Goal: Communication & Community: Share content

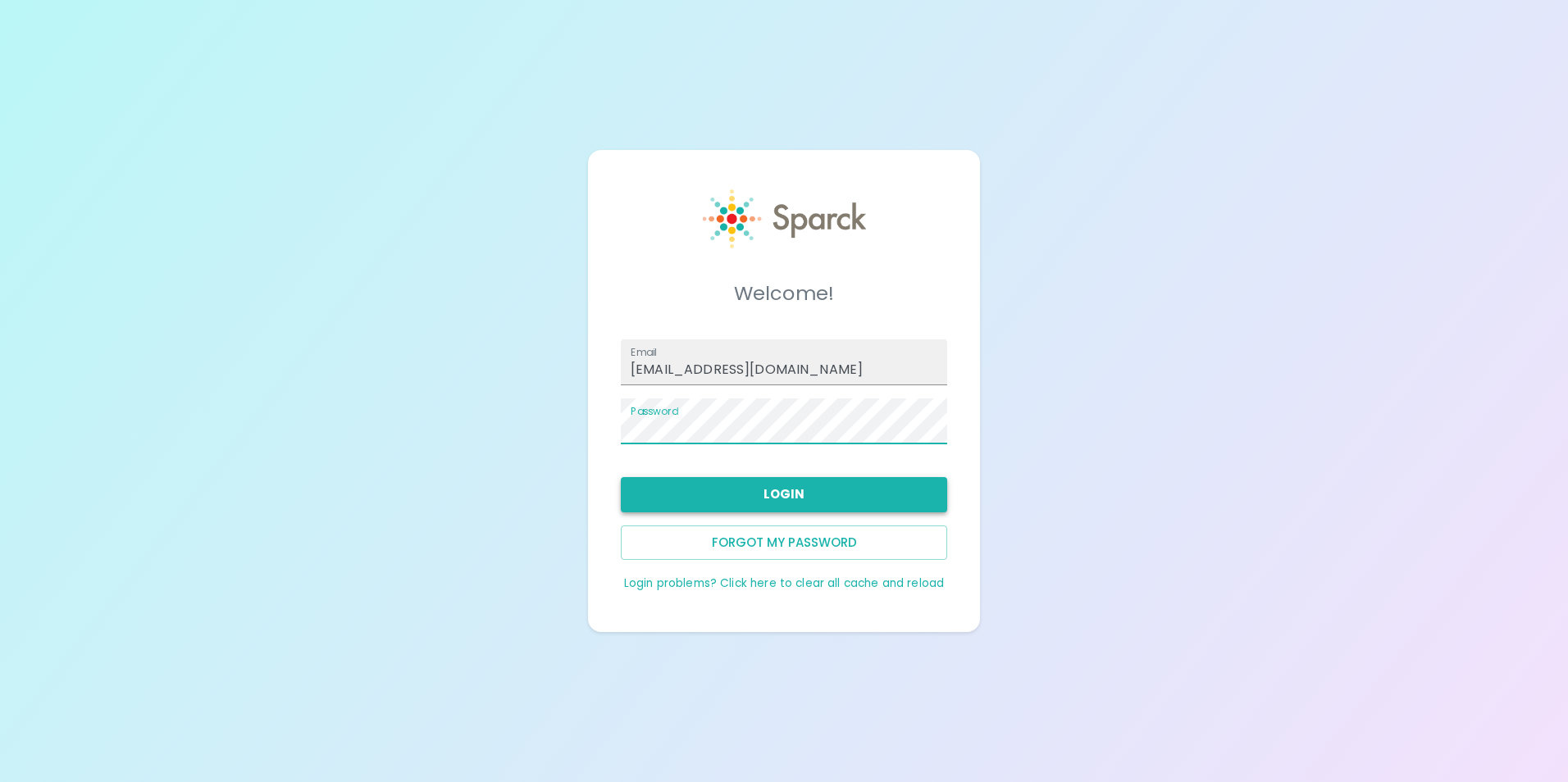
click at [817, 493] on button "Login" at bounding box center [784, 494] width 326 height 34
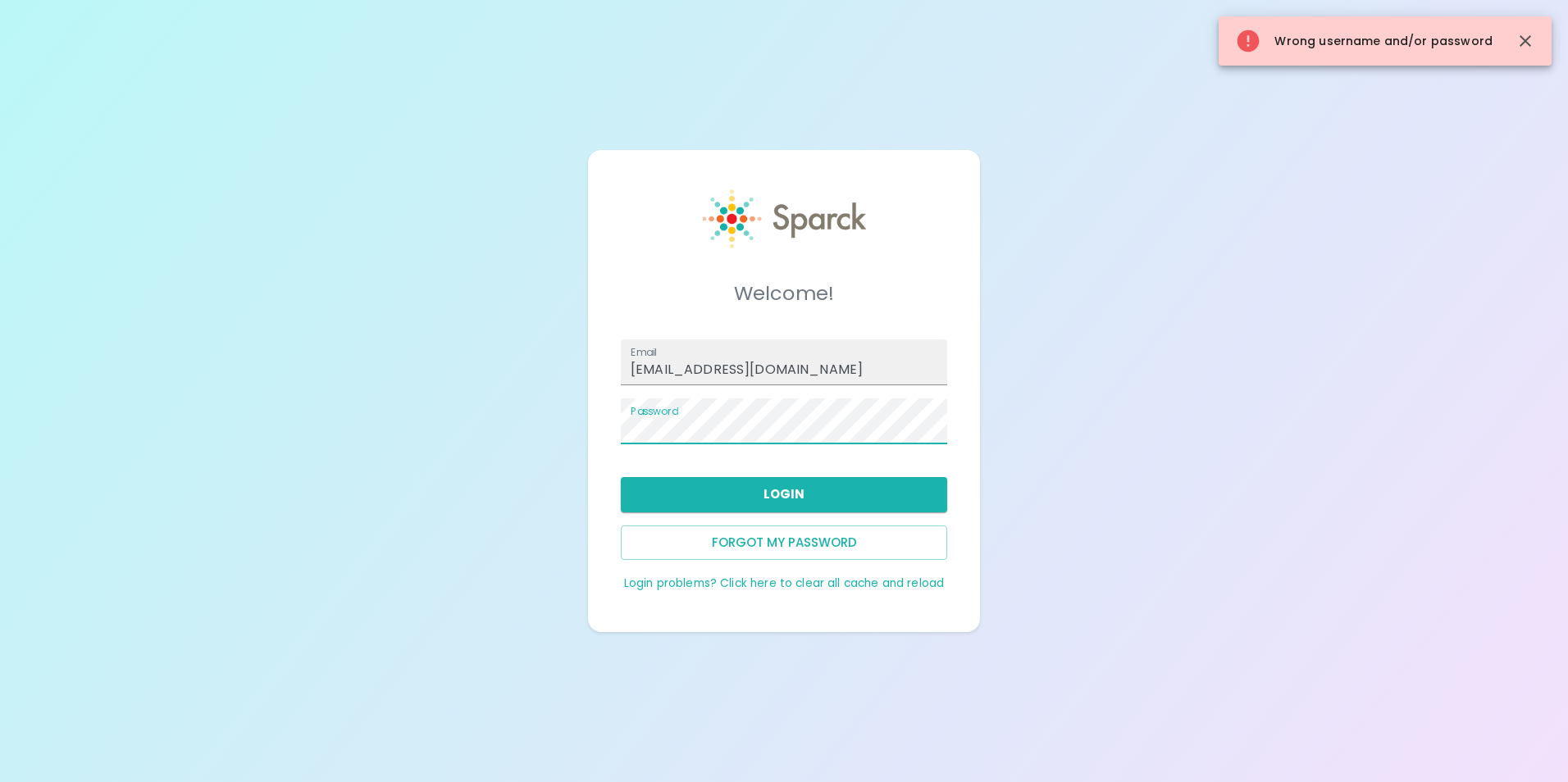
click at [456, 408] on div "Welcome! Email [EMAIL_ADDRESS][DOMAIN_NAME] Password Login Forgot my password L…" at bounding box center [784, 391] width 1568 height 782
click at [335, 421] on div "Welcome! Email [EMAIL_ADDRESS][DOMAIN_NAME] Password Login Forgot my password L…" at bounding box center [784, 391] width 1568 height 782
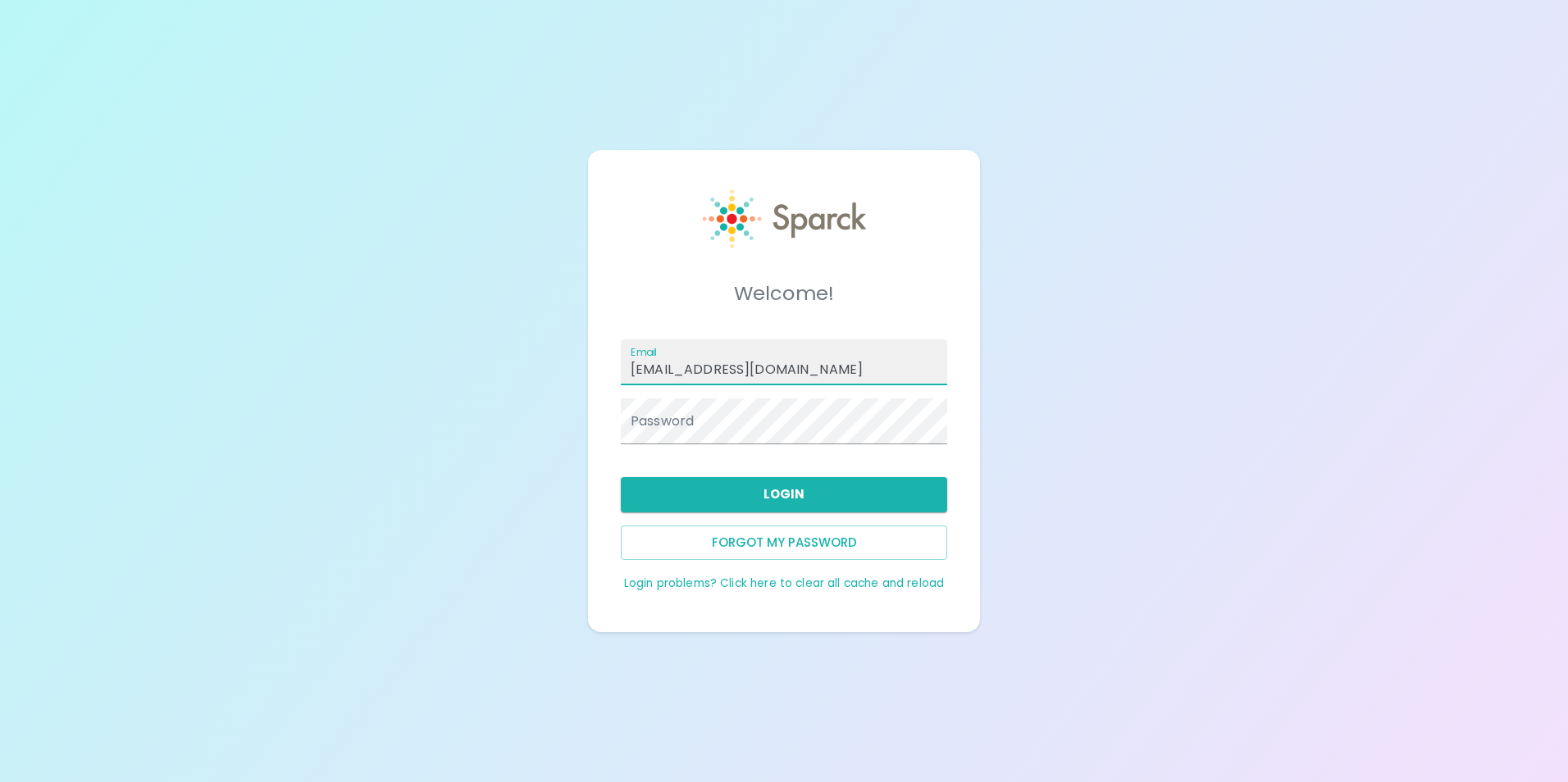
drag, startPoint x: 834, startPoint y: 379, endPoint x: 189, endPoint y: 373, distance: 645.0
click at [196, 379] on div "Welcome! Email [EMAIL_ADDRESS][DOMAIN_NAME] Password Login Forgot my password L…" at bounding box center [784, 391] width 1568 height 782
type input "[EMAIL_ADDRESS][DOMAIN_NAME]"
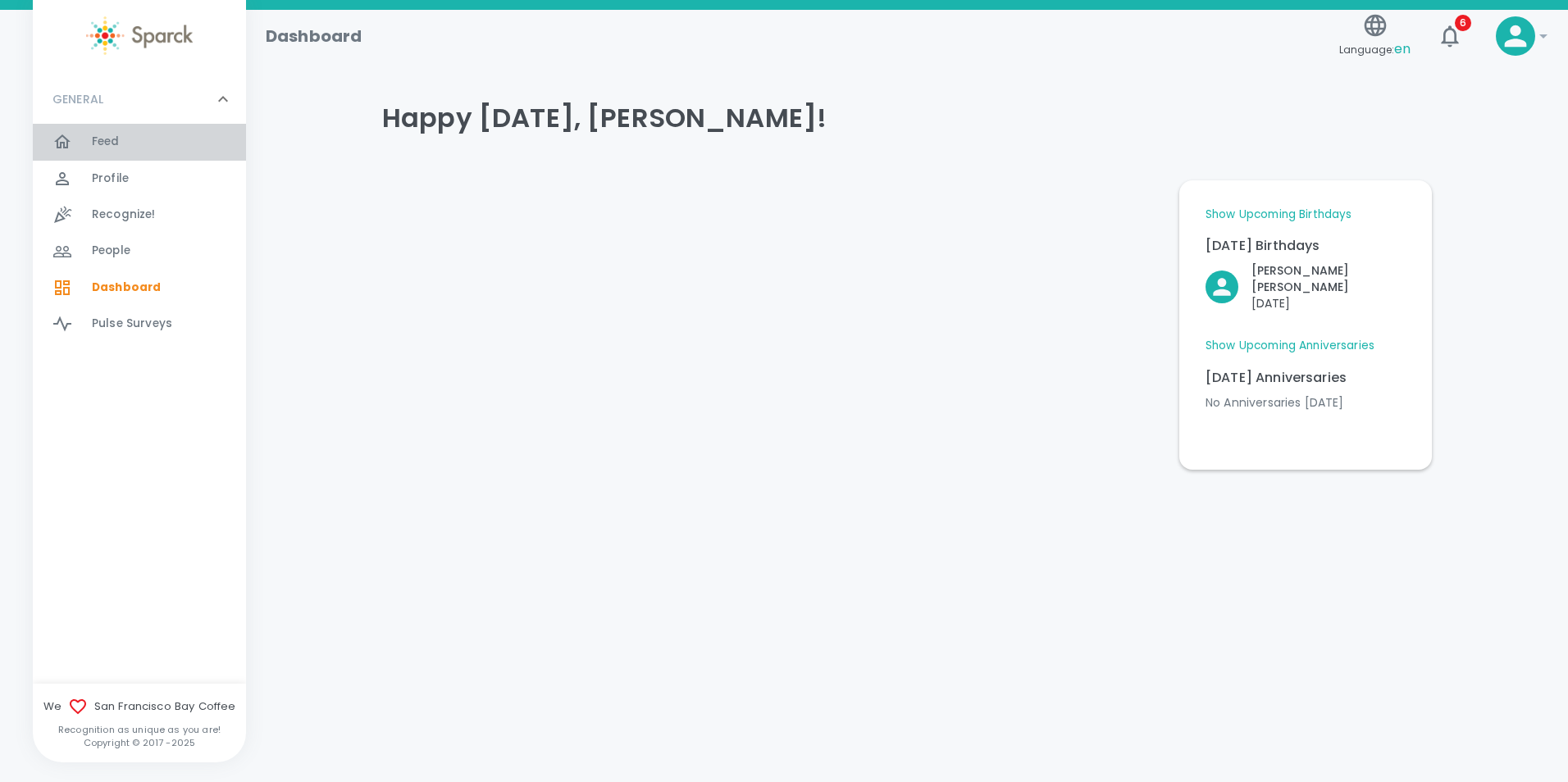
click at [115, 137] on span "Feed" at bounding box center [106, 141] width 28 height 16
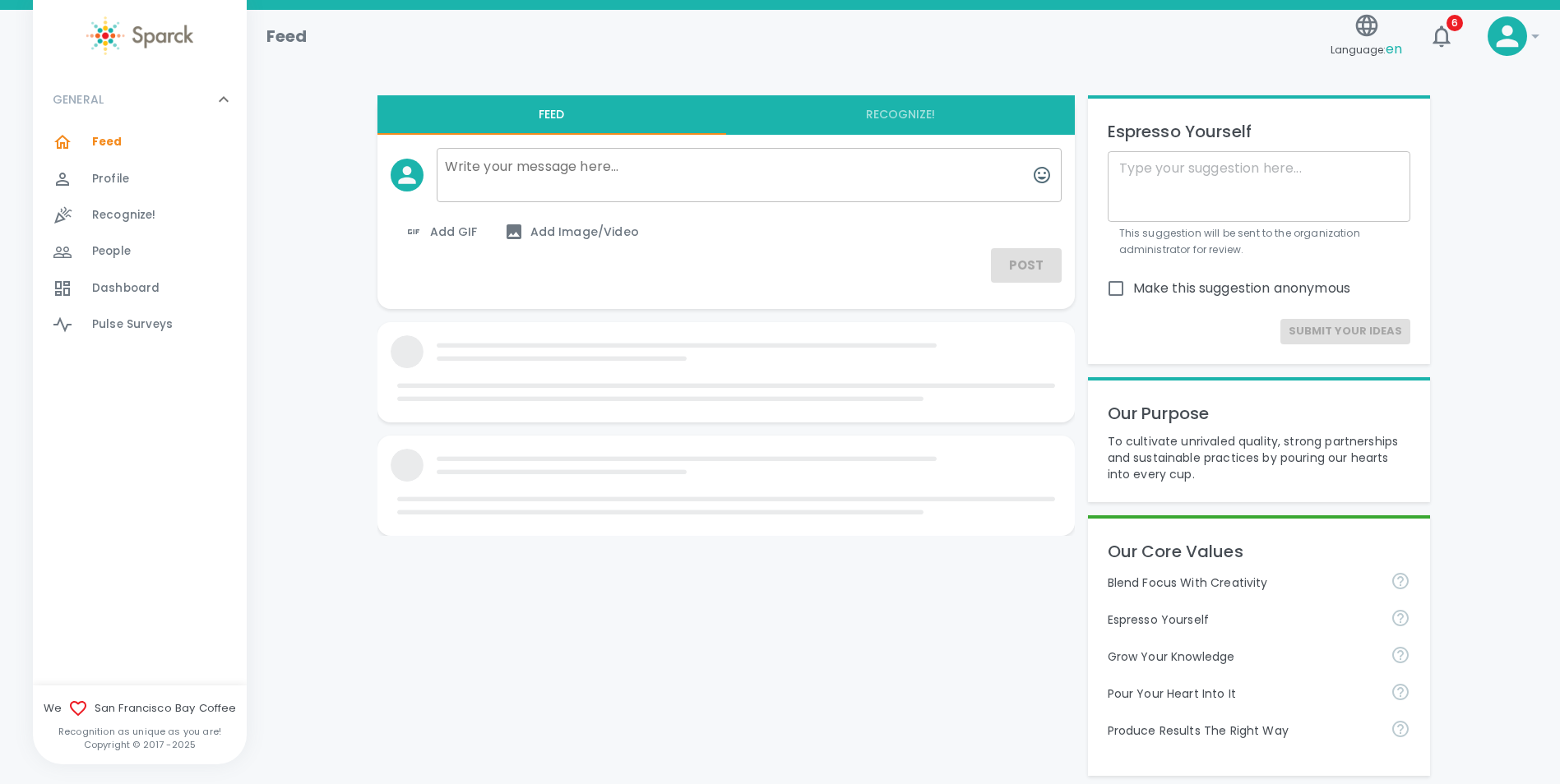
click at [606, 177] on textarea at bounding box center [750, 174] width 625 height 54
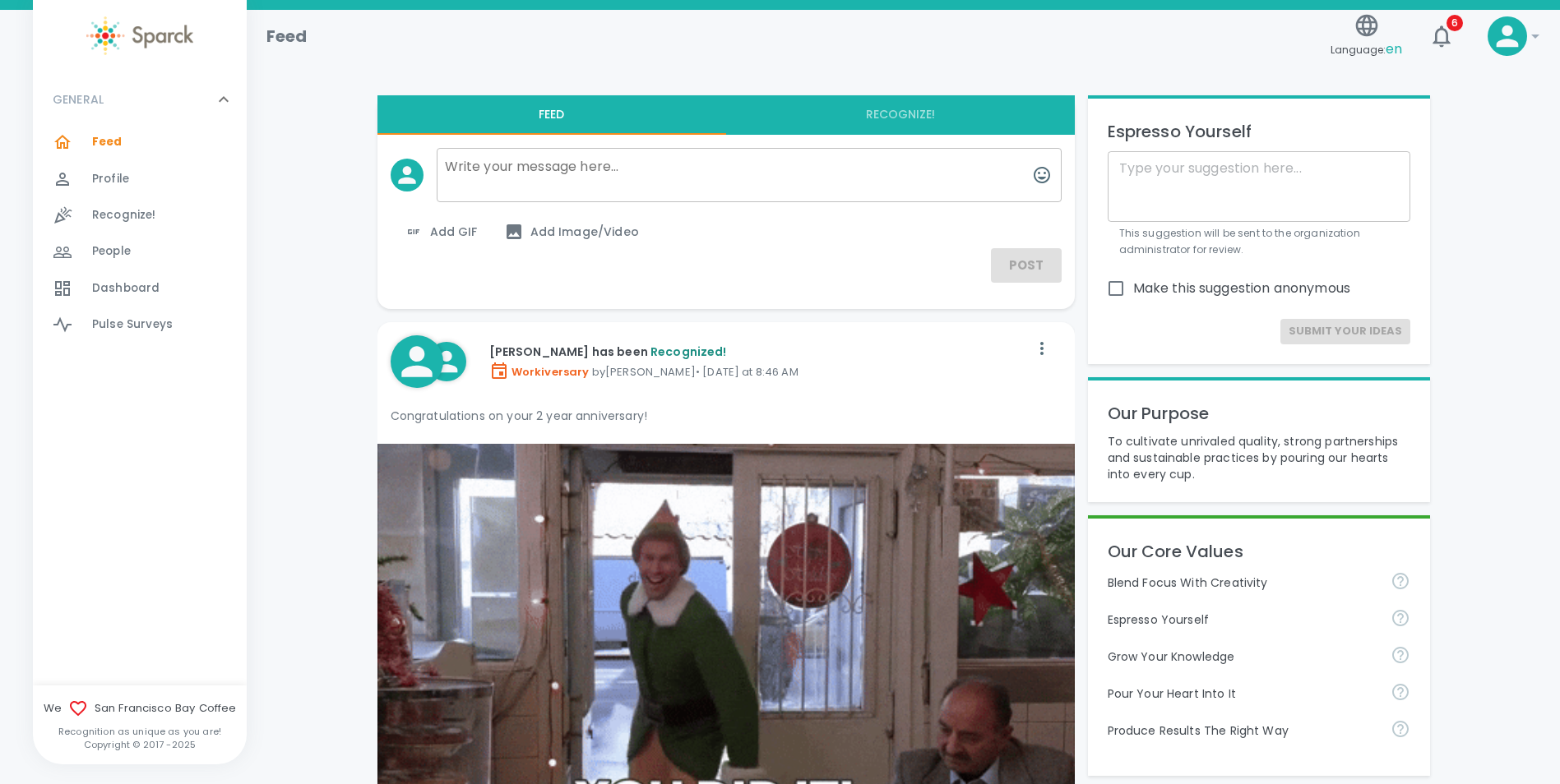
click at [929, 120] on button "Recognize!" at bounding box center [901, 115] width 349 height 40
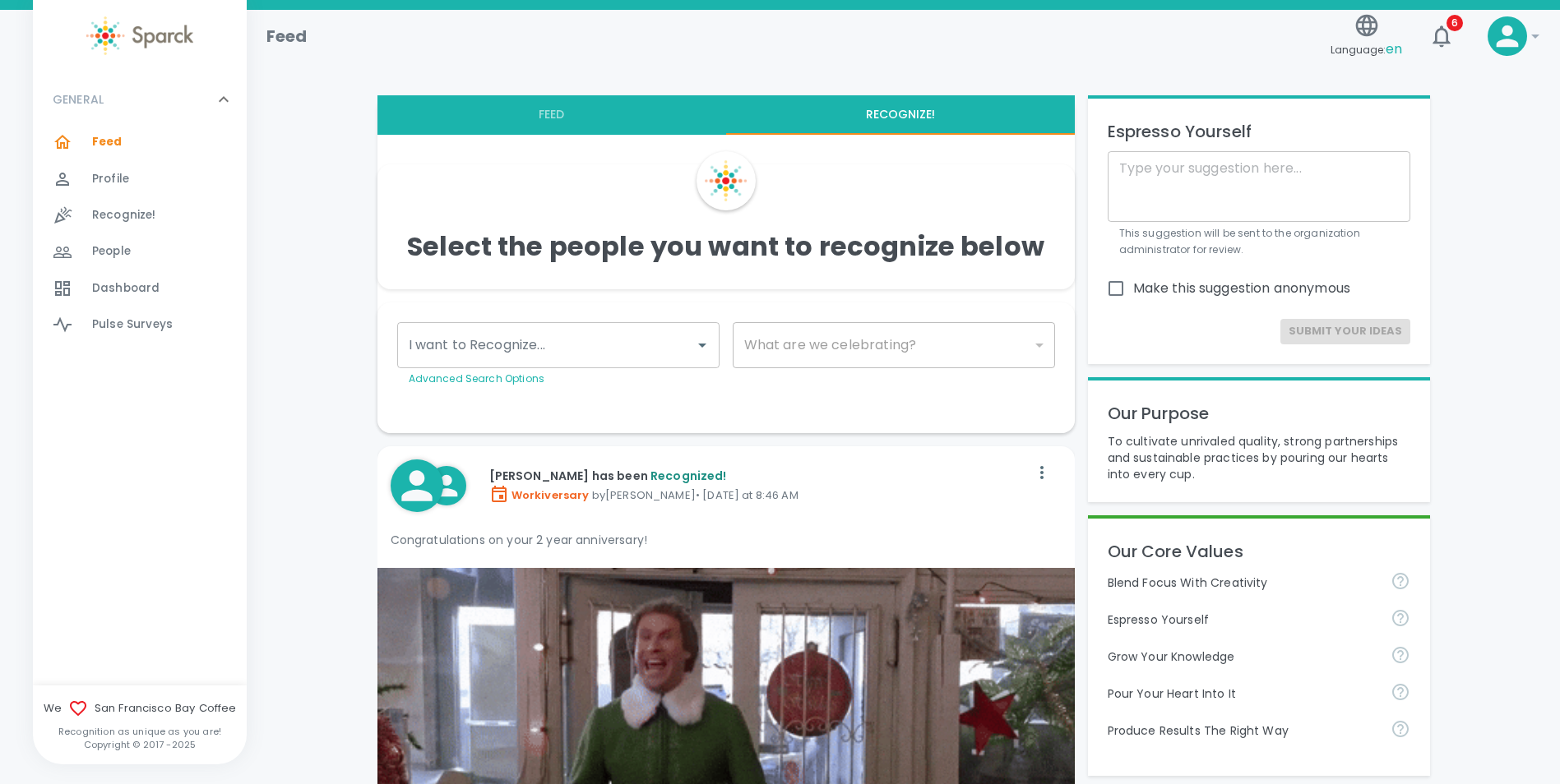
click at [575, 351] on input "I want to Recognize..." at bounding box center [547, 345] width 283 height 31
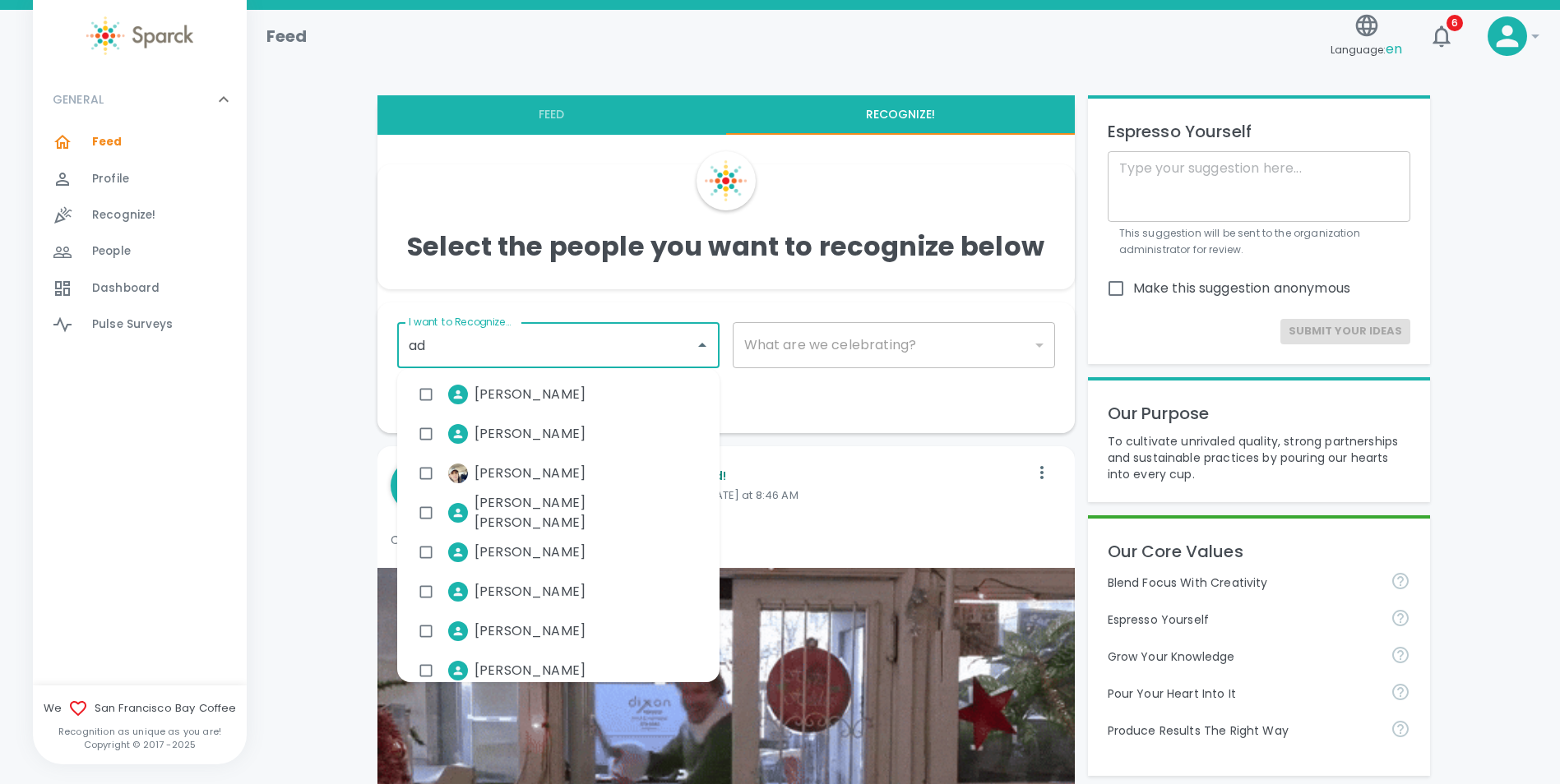
type input "a"
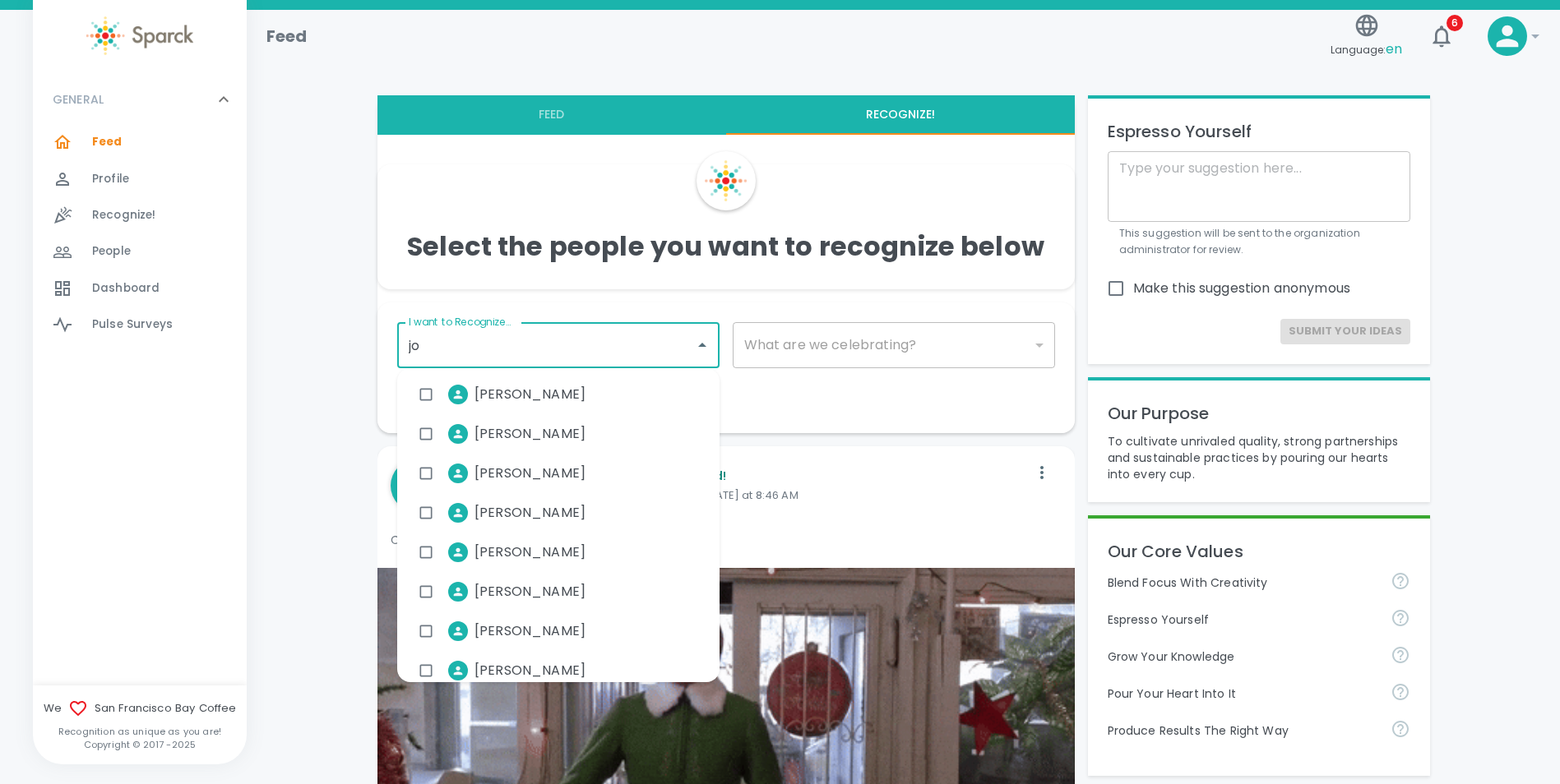
type input "joa"
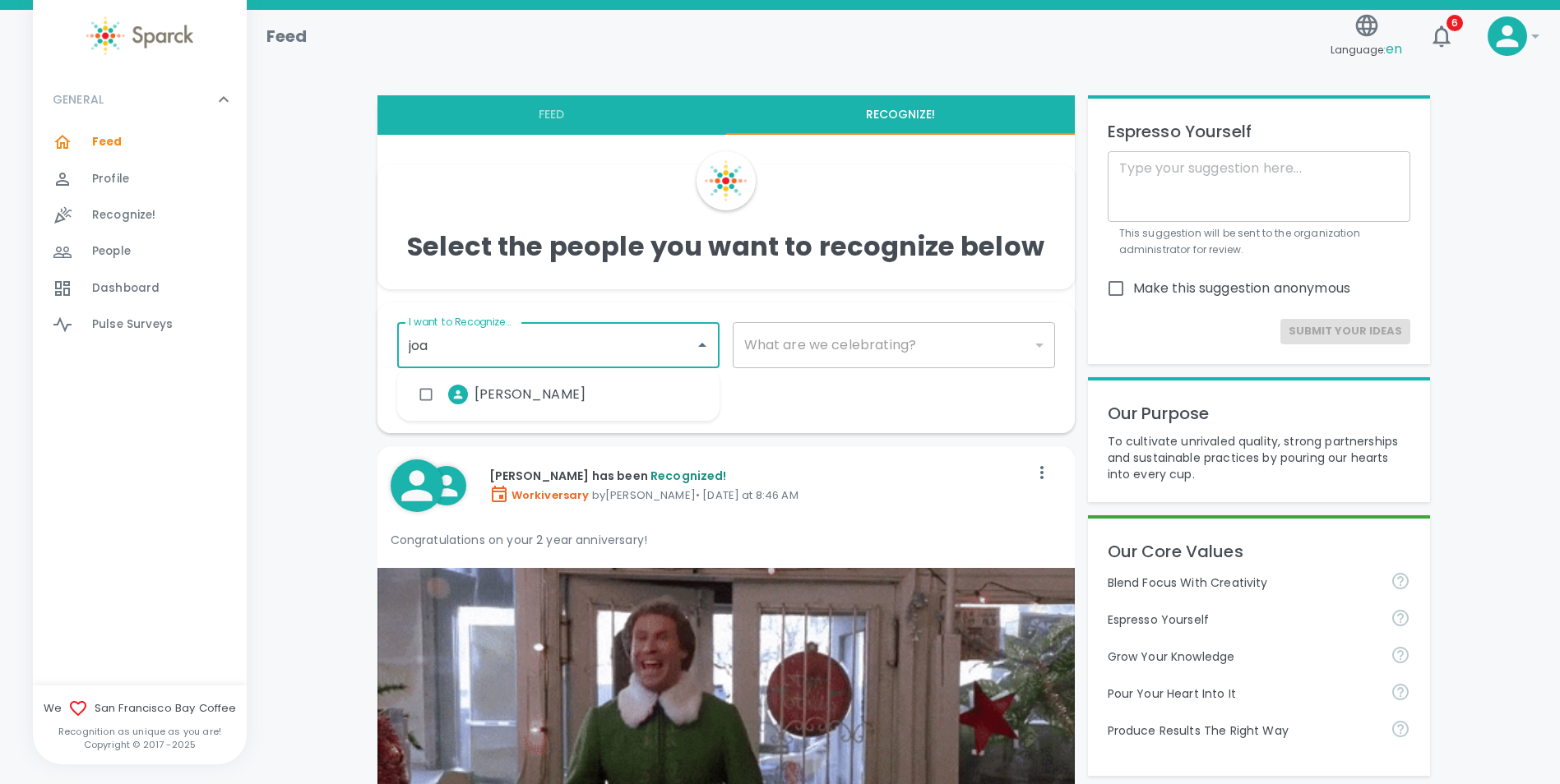
click at [569, 392] on span "[PERSON_NAME]" at bounding box center [530, 395] width 111 height 20
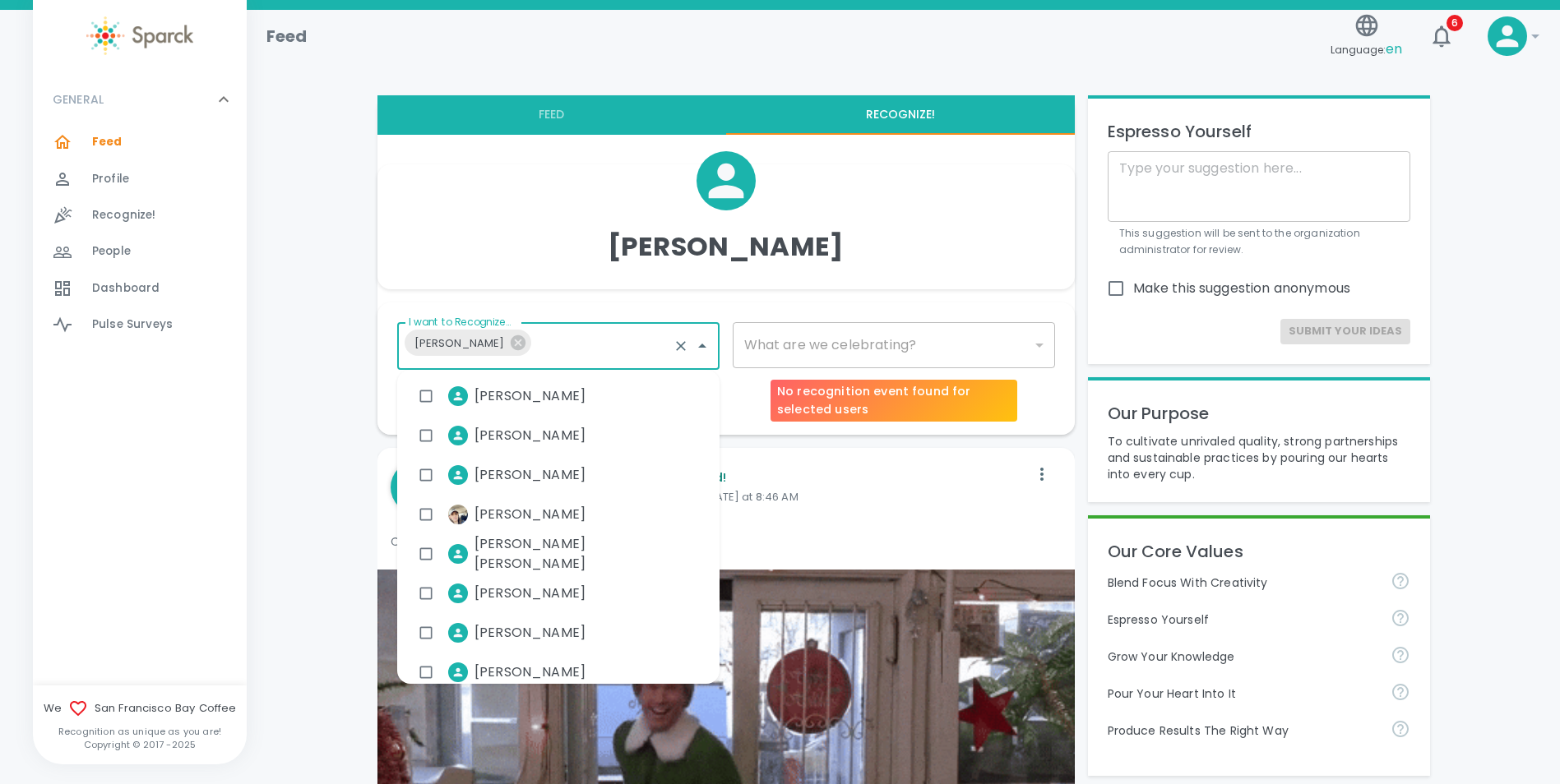
click at [933, 349] on div "​" at bounding box center [893, 345] width 322 height 46
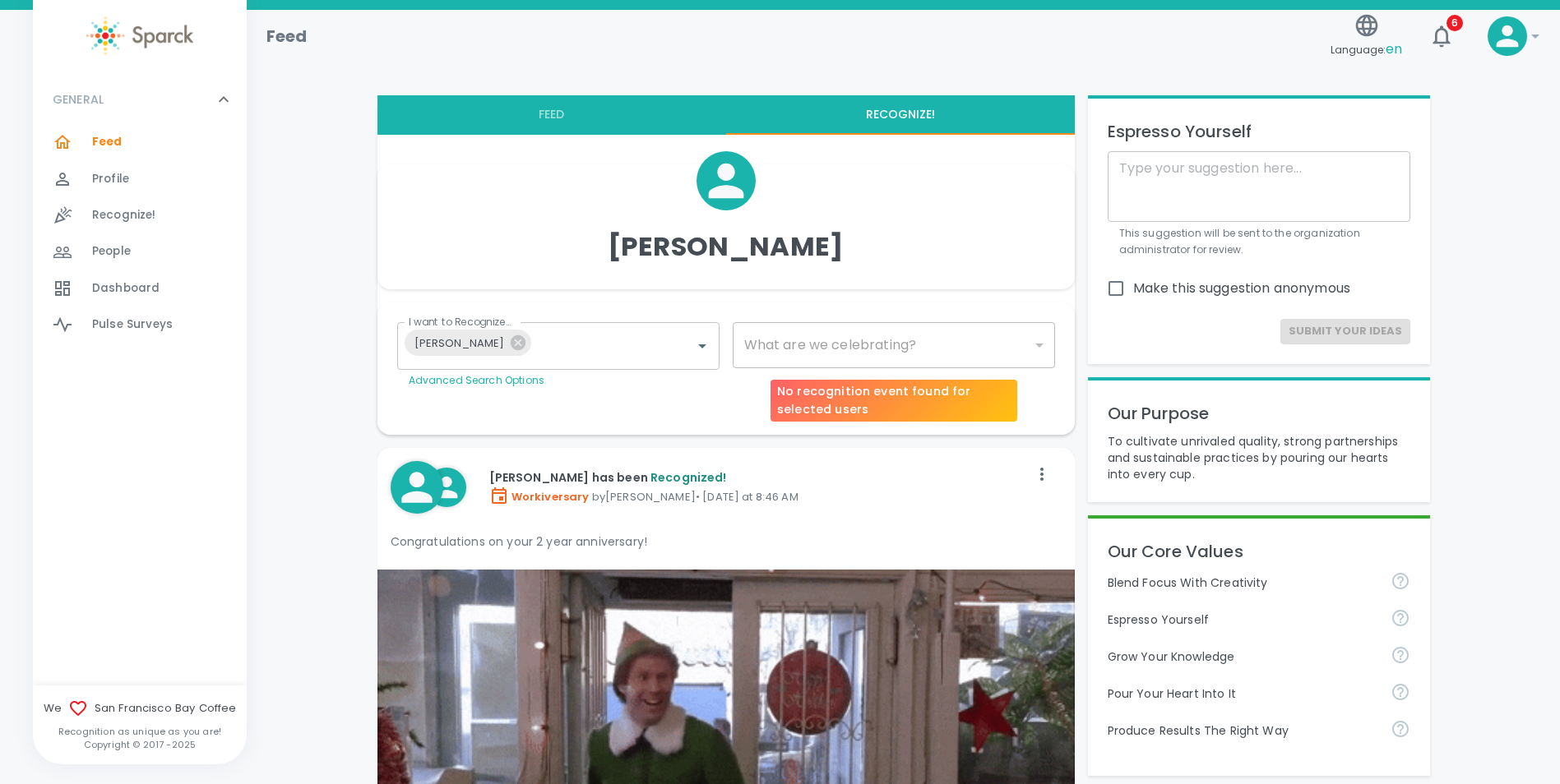
click at [946, 339] on div "​" at bounding box center [893, 345] width 322 height 46
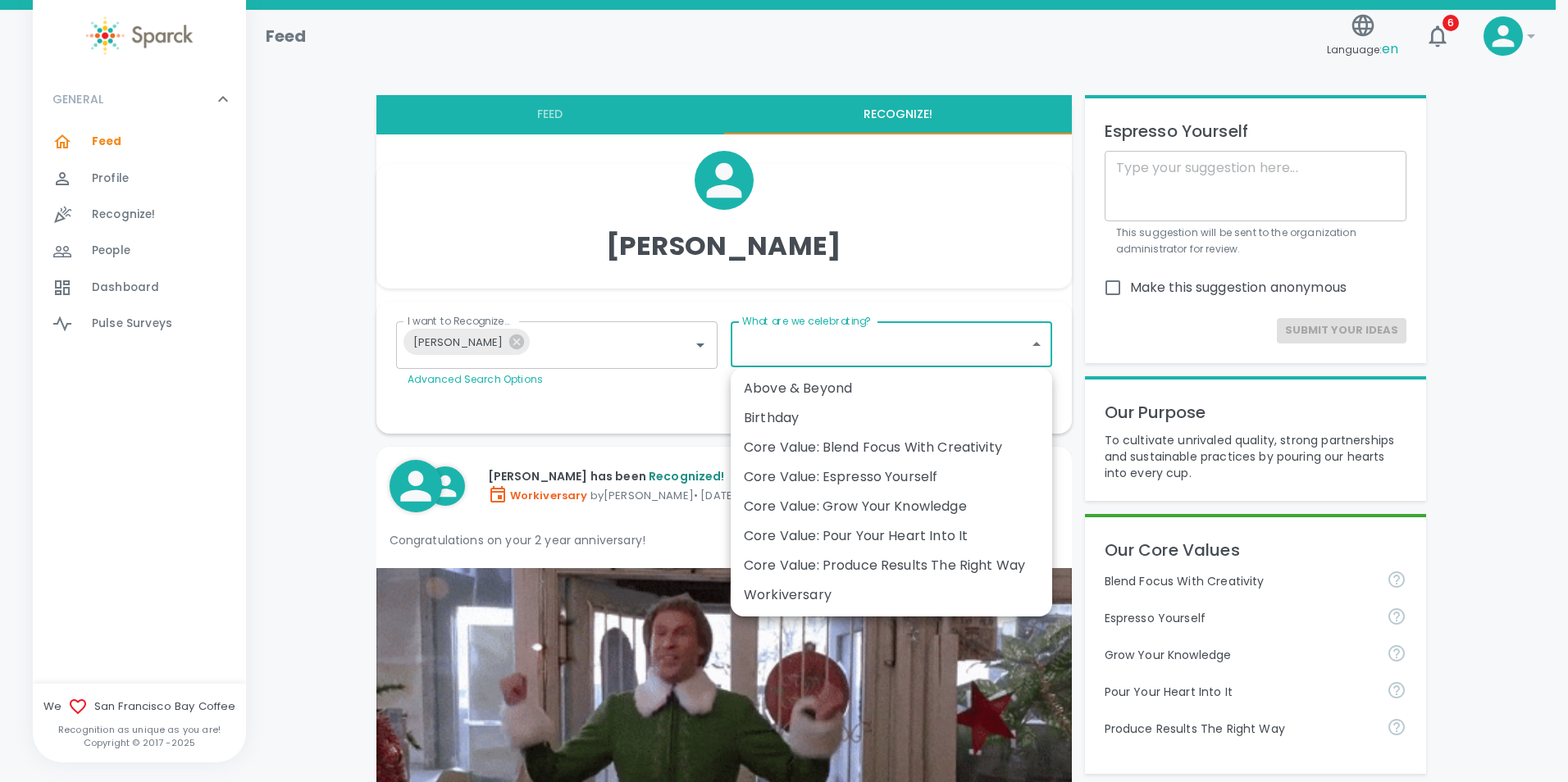
click at [833, 393] on div "Above & Beyond" at bounding box center [891, 388] width 295 height 20
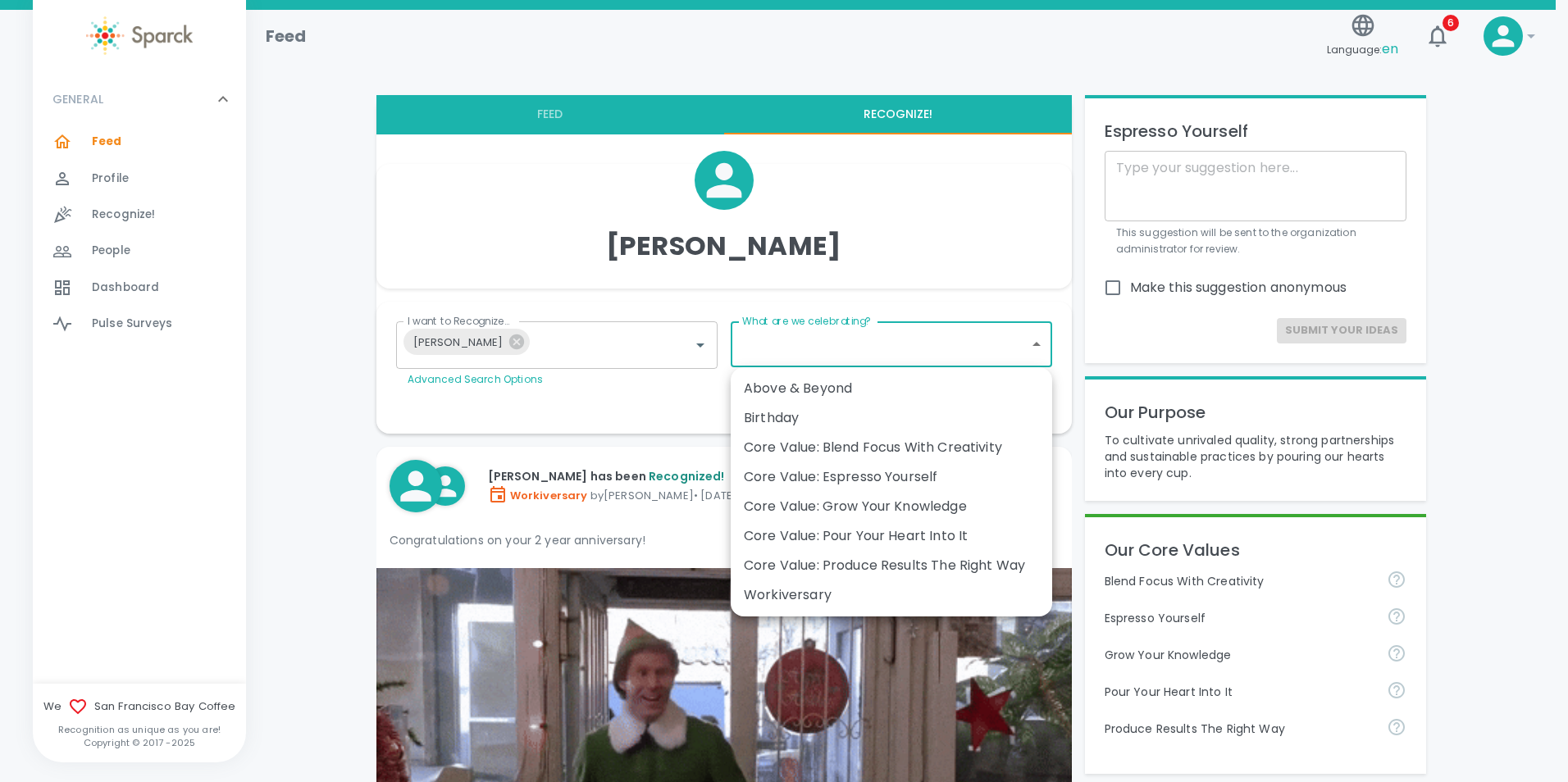
type input "2236"
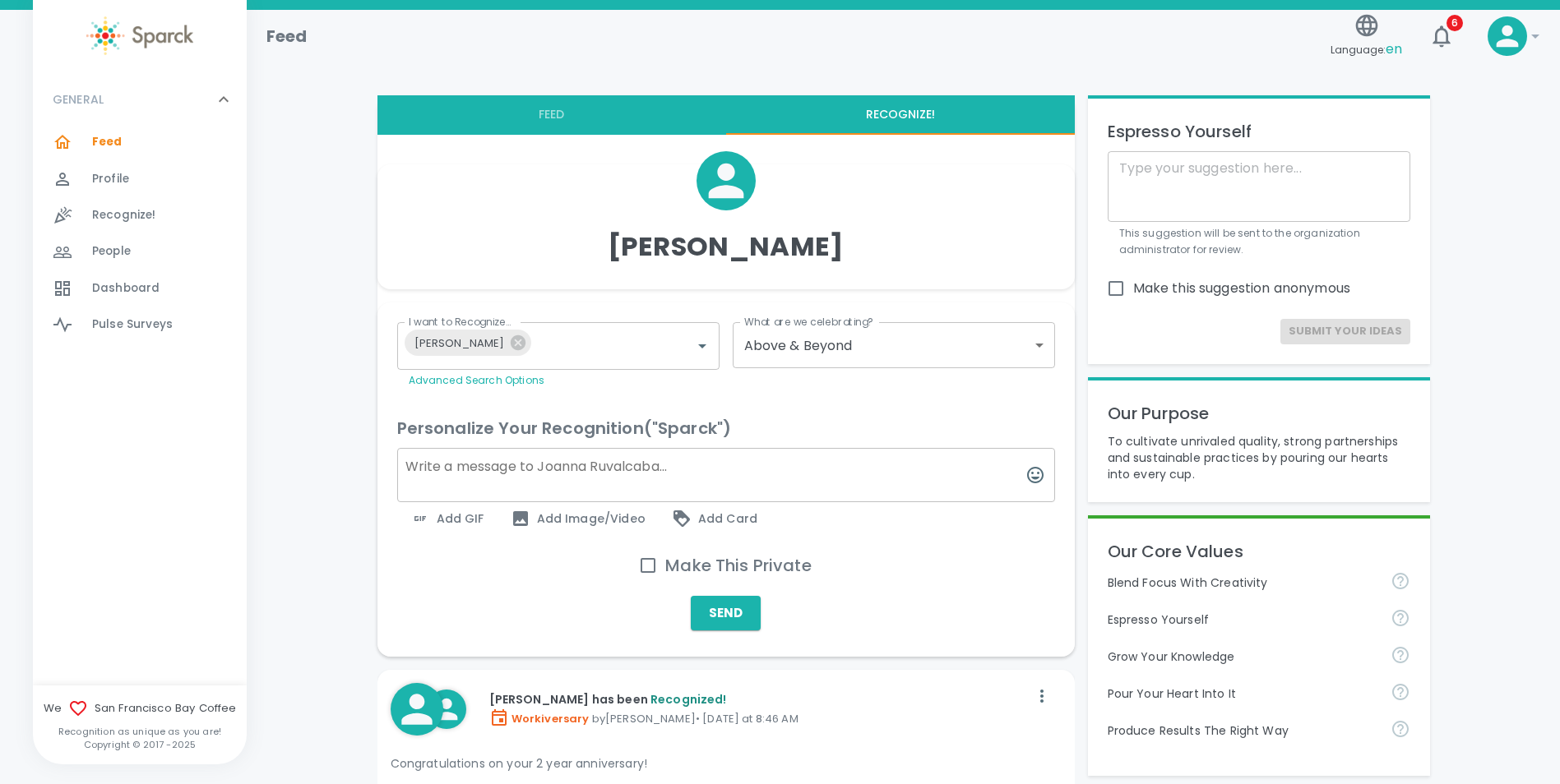
click at [495, 459] on textarea at bounding box center [726, 475] width 658 height 54
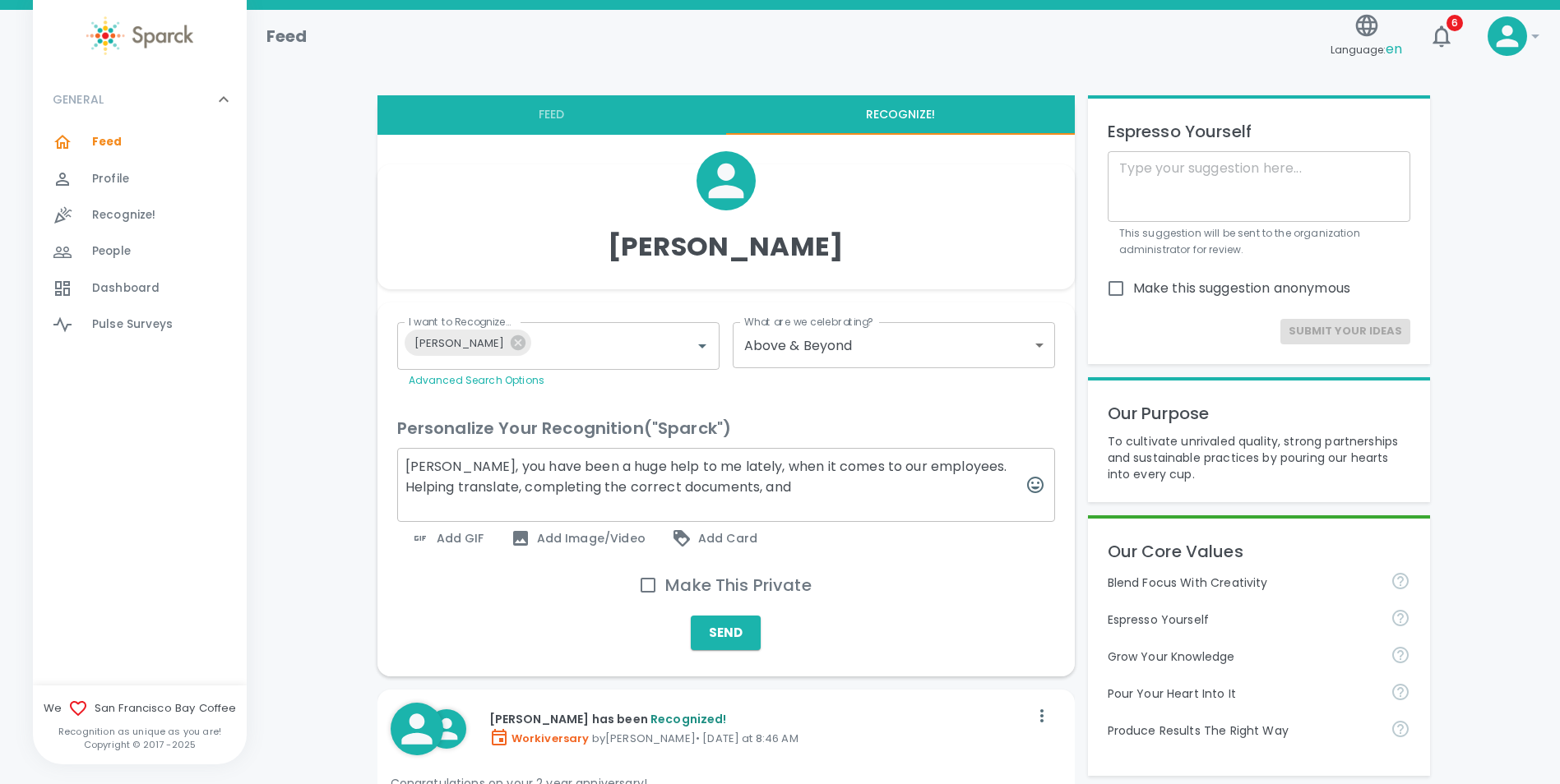
drag, startPoint x: 782, startPoint y: 494, endPoint x: 366, endPoint y: 471, distance: 416.6
click at [761, 496] on textarea "[PERSON_NAME], you have been a huge help to me lately, when it comes to our emp…" at bounding box center [726, 485] width 658 height 74
drag, startPoint x: 754, startPoint y: 487, endPoint x: 355, endPoint y: 465, distance: 399.6
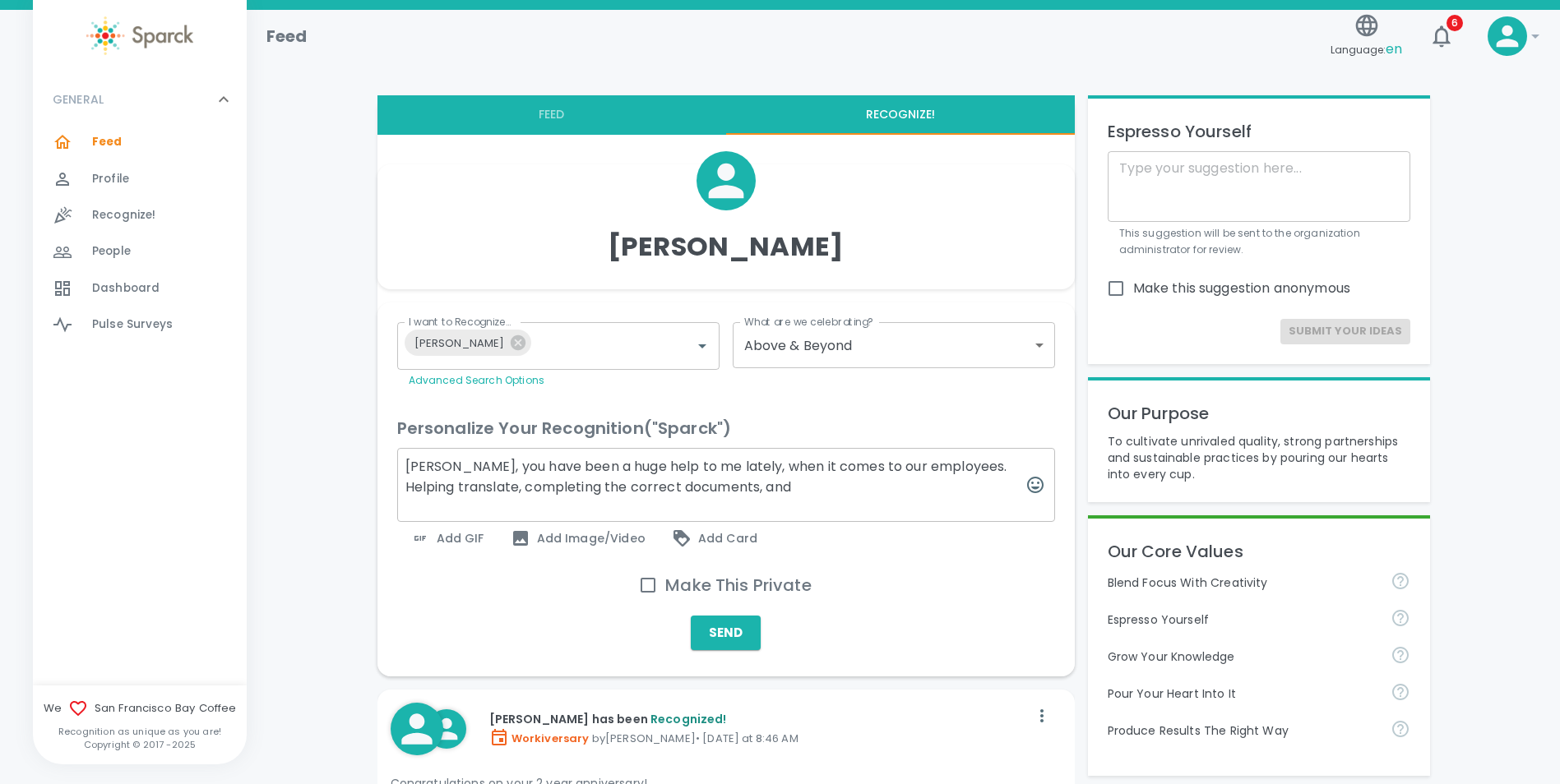
paste textarea "I just want to take a moment to thank you for all of your support lately with o…"
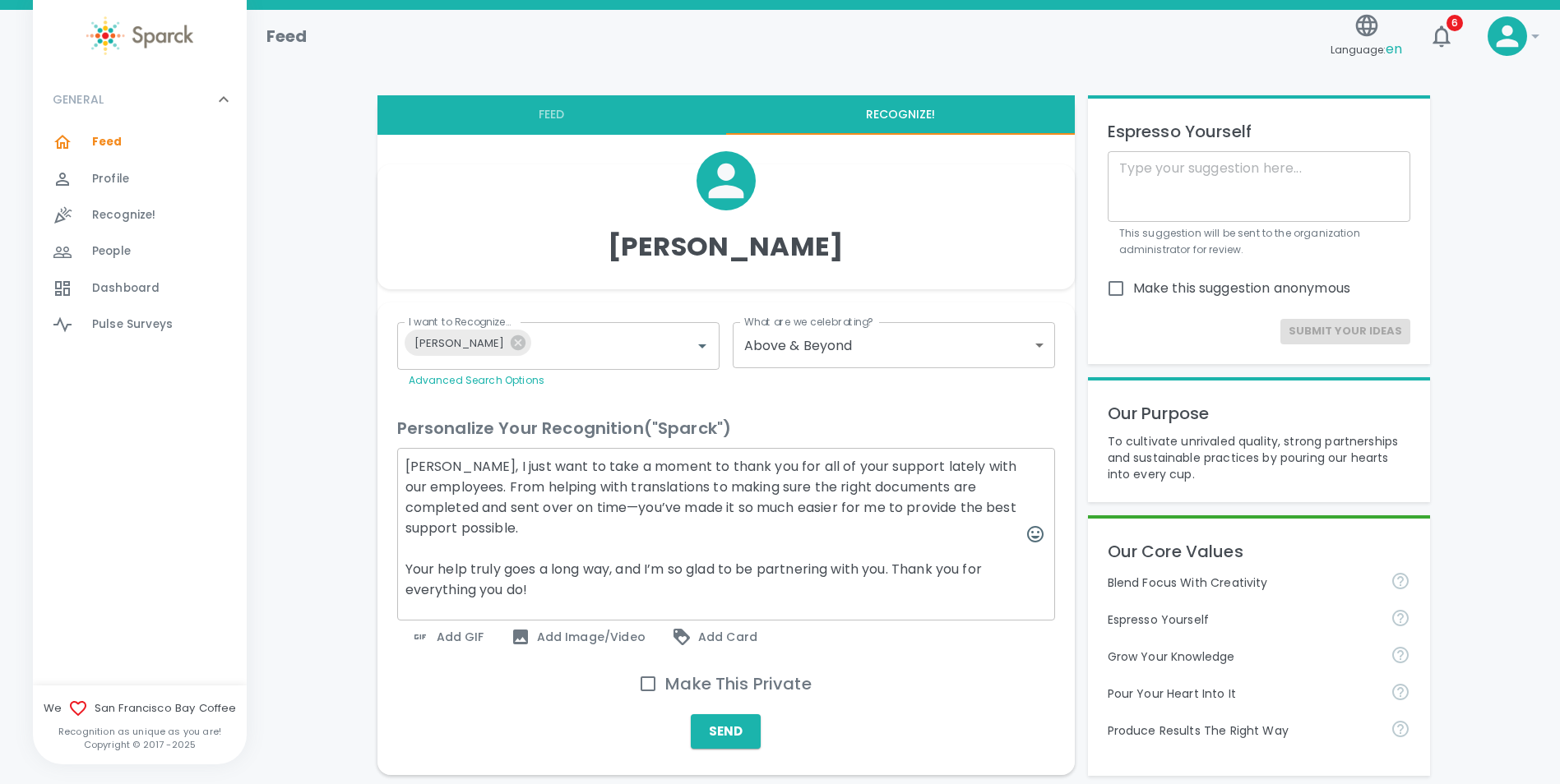
click at [642, 504] on textarea "[PERSON_NAME], I just want to take a moment to thank you for all of your suppor…" at bounding box center [726, 534] width 658 height 173
click at [733, 505] on textarea "[PERSON_NAME], I just want to take a moment to thank you for all of your suppor…" at bounding box center [726, 534] width 658 height 173
click at [883, 511] on textarea "[PERSON_NAME], I just want to take a moment to thank you for all of your suppor…" at bounding box center [726, 534] width 658 height 173
drag, startPoint x: 548, startPoint y: 591, endPoint x: 382, endPoint y: 461, distance: 210.8
click at [382, 461] on div "I want to Recognize... [PERSON_NAME] I want to Recognize... Advanced Search Opt…" at bounding box center [726, 539] width 698 height 473
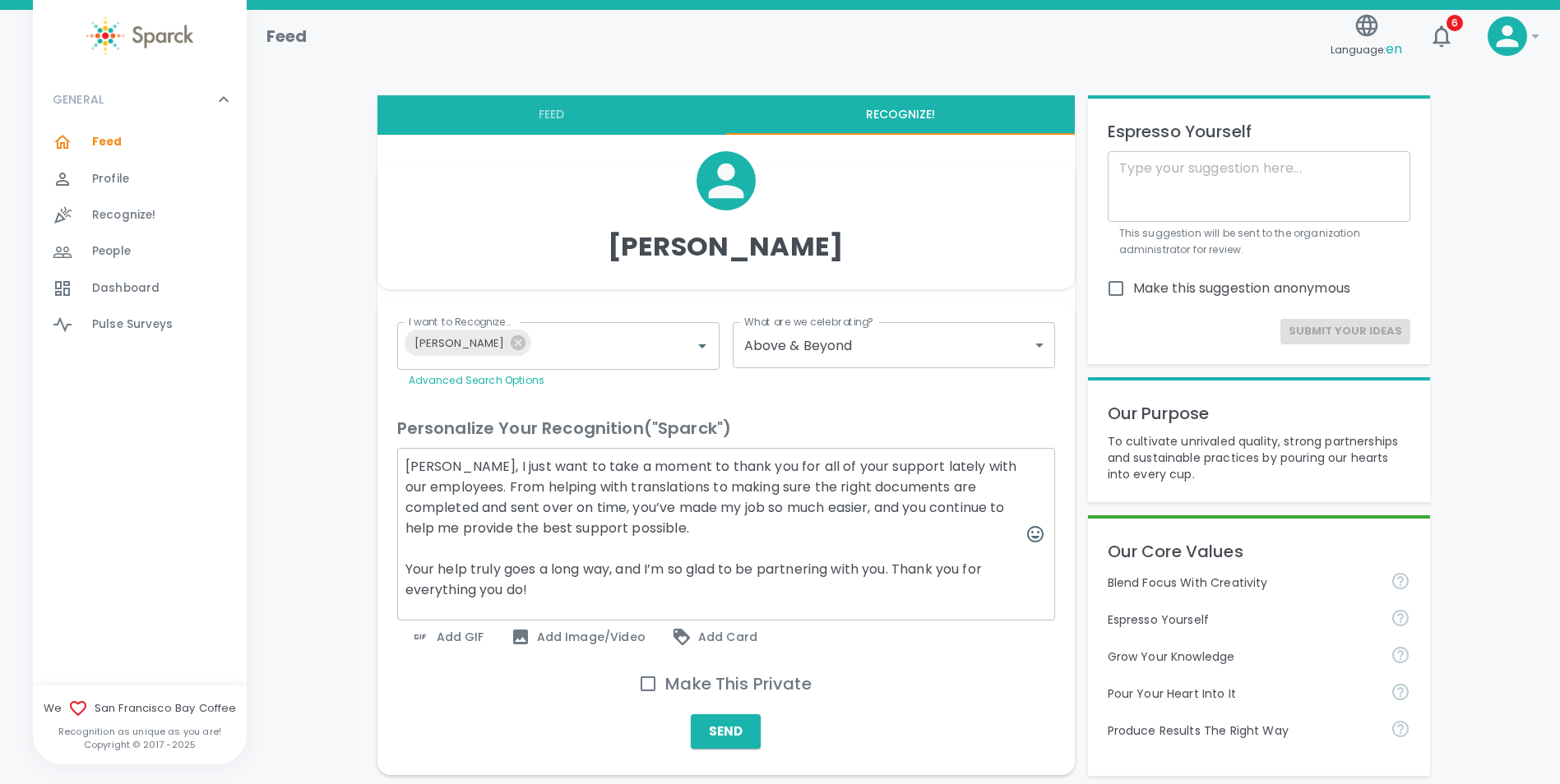
type textarea "[PERSON_NAME], I just want to take a moment to thank you for all of your suppor…"
click at [702, 543] on textarea "[PERSON_NAME], I just want to take a moment to thank you for all of your suppor…" at bounding box center [726, 534] width 658 height 173
drag, startPoint x: 699, startPoint y: 526, endPoint x: 376, endPoint y: 462, distance: 329.3
click at [742, 529] on textarea "[PERSON_NAME], I just want to take a moment to thank you for all of your suppor…" at bounding box center [726, 534] width 658 height 173
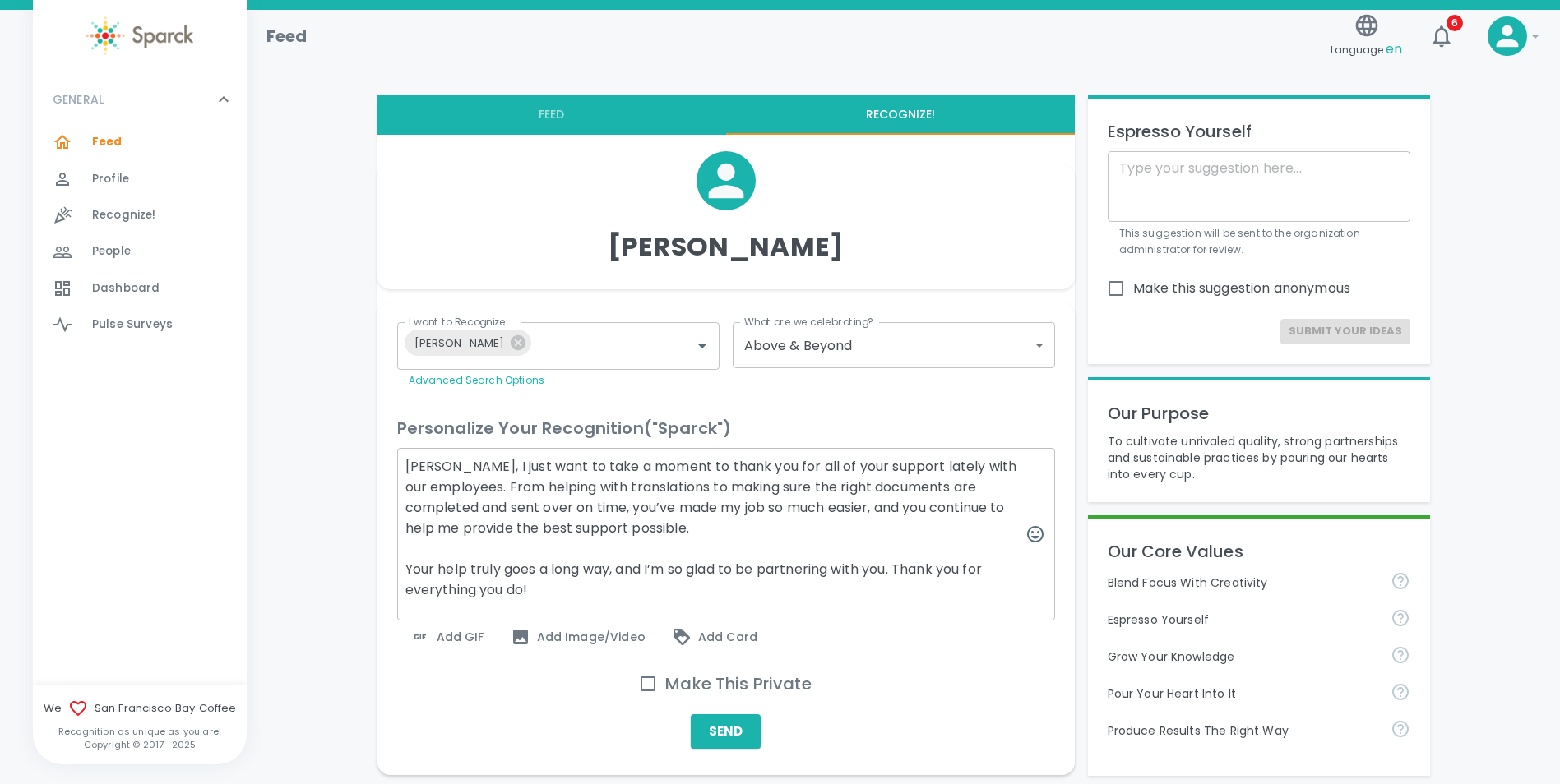
click at [639, 592] on textarea "[PERSON_NAME], I just want to take a moment to thank you for all of your suppor…" at bounding box center [726, 534] width 658 height 173
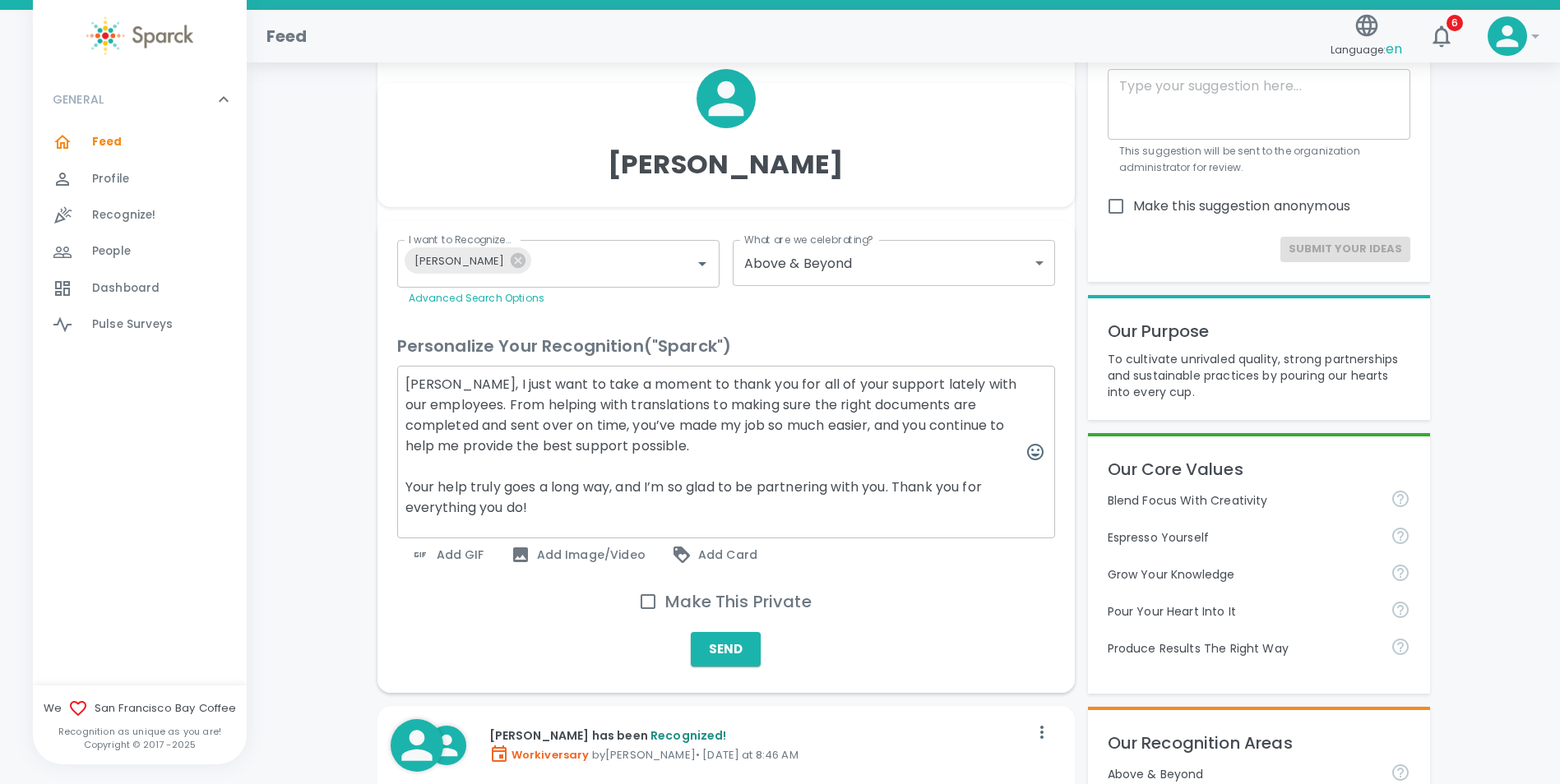
click at [472, 553] on span "Add GIF" at bounding box center [447, 554] width 74 height 20
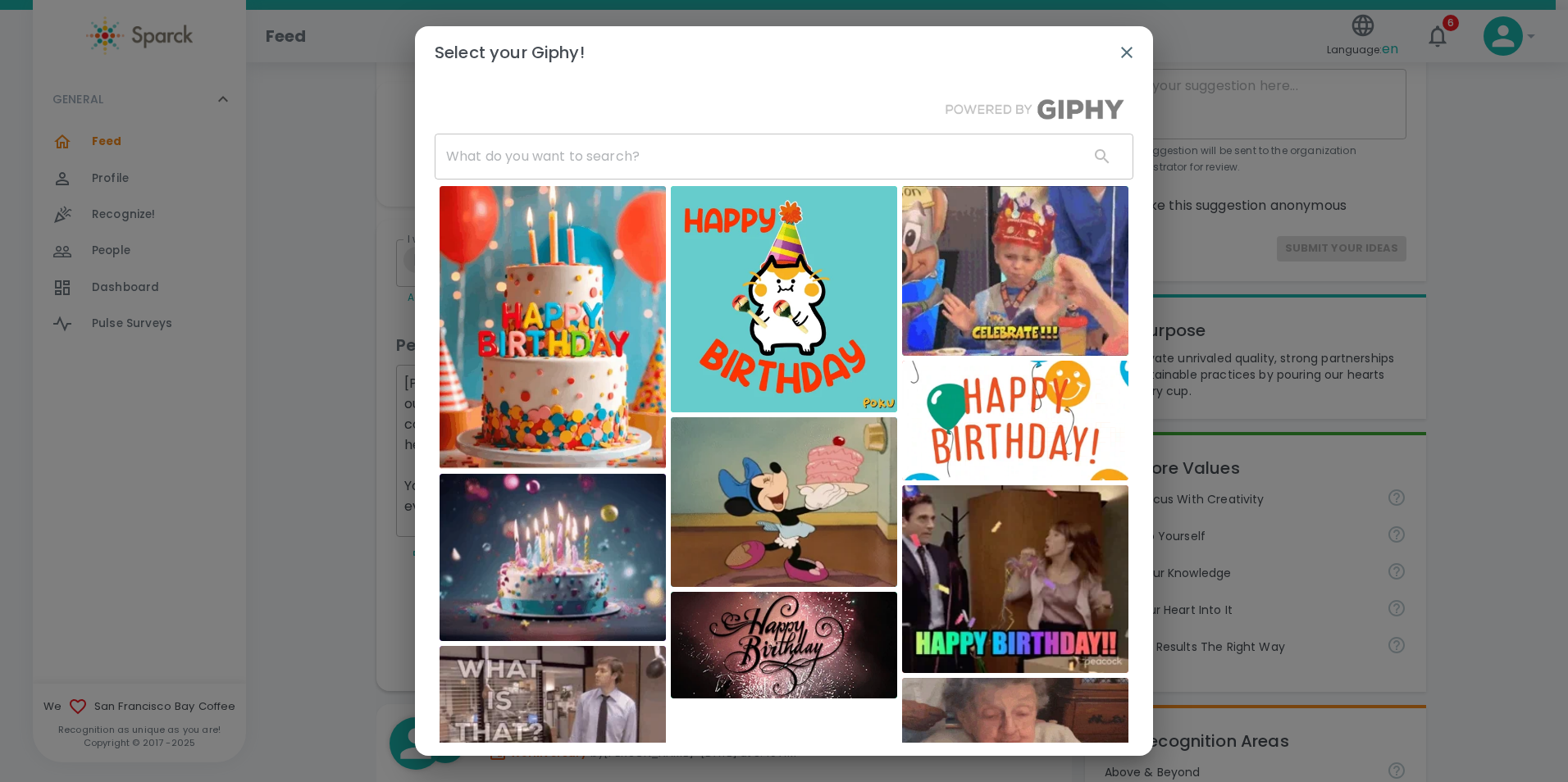
click at [614, 157] on input "text" at bounding box center [755, 156] width 641 height 46
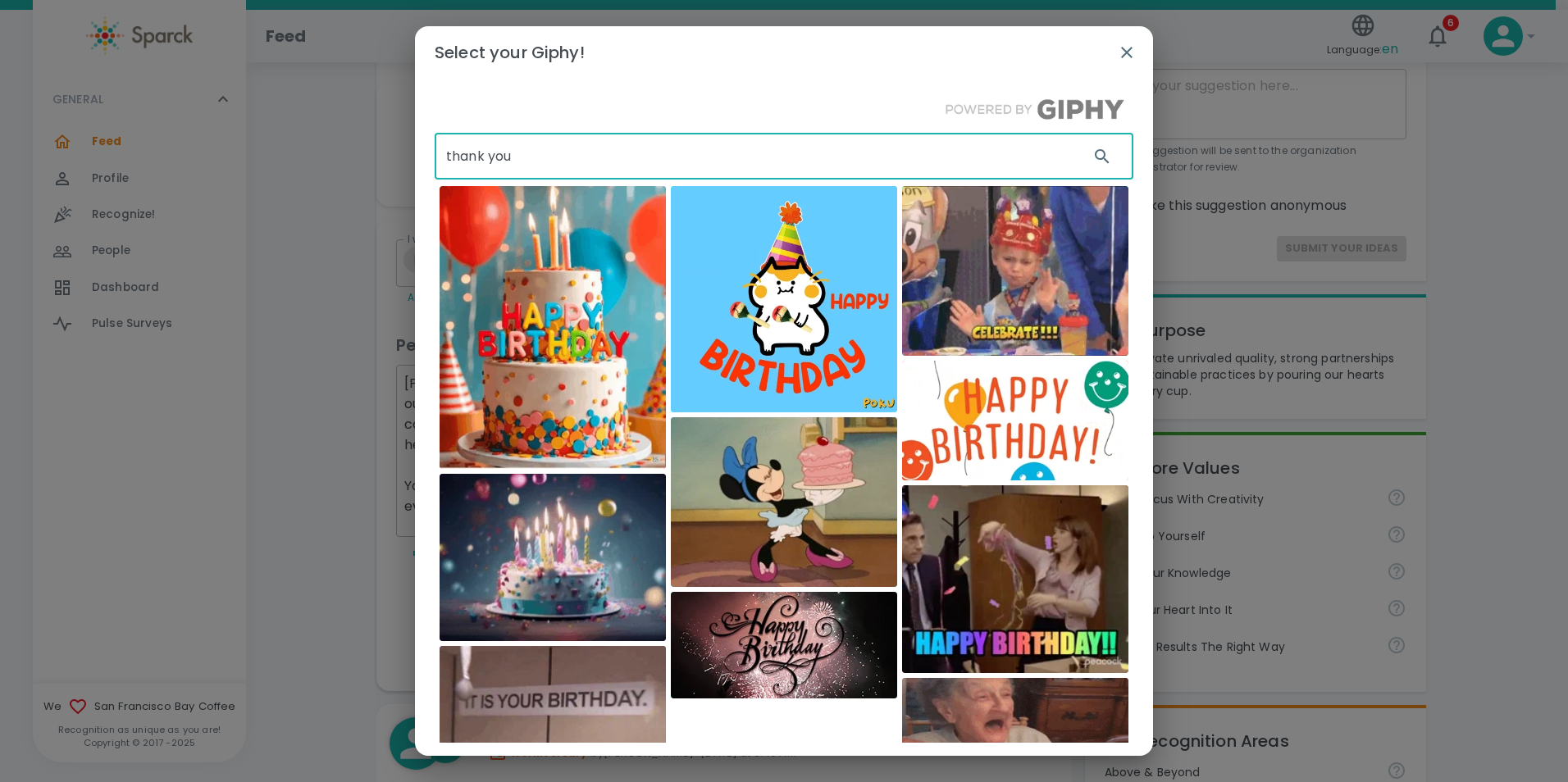
type input "thank you"
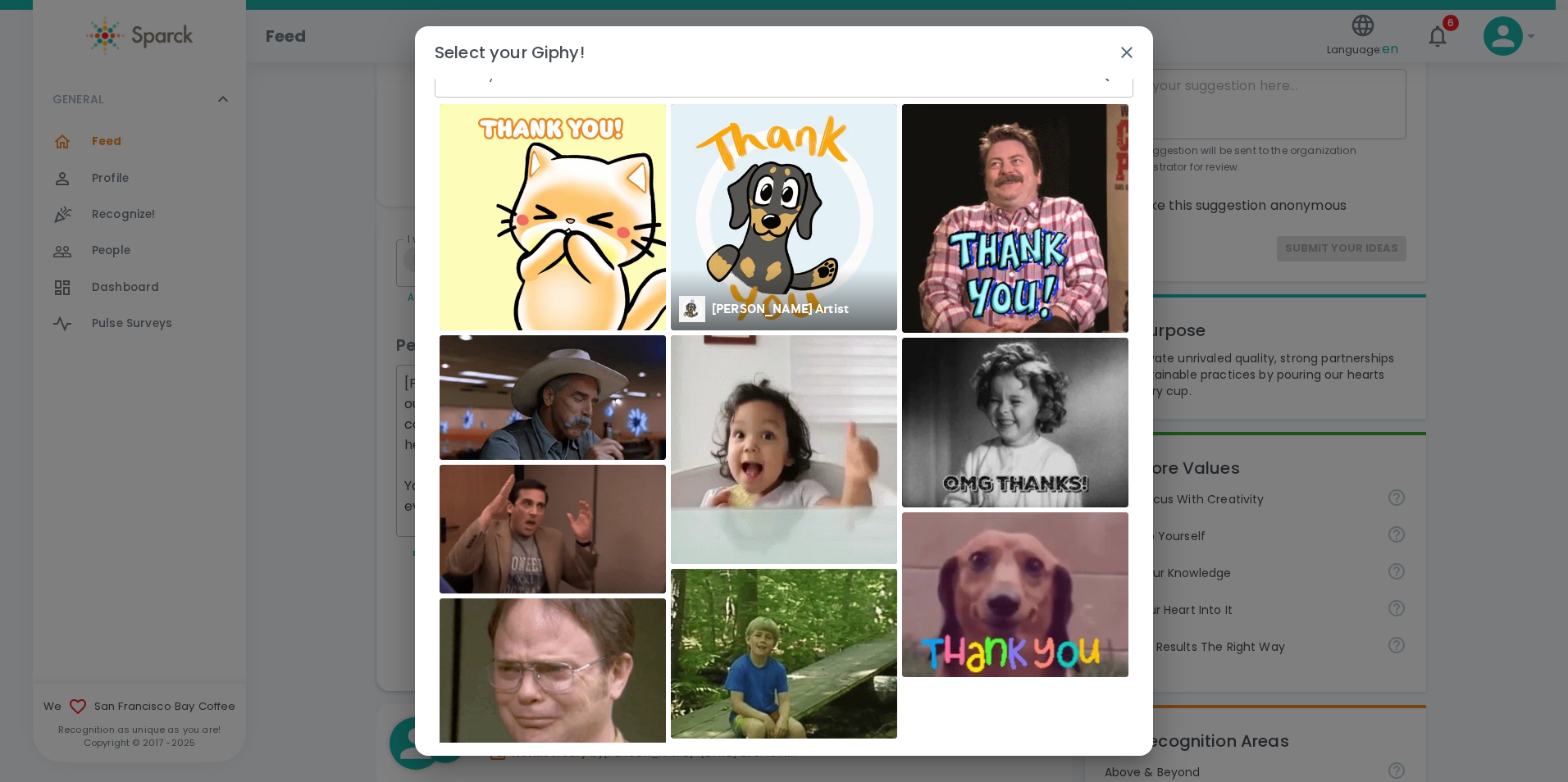
click at [742, 249] on img at bounding box center [784, 217] width 226 height 227
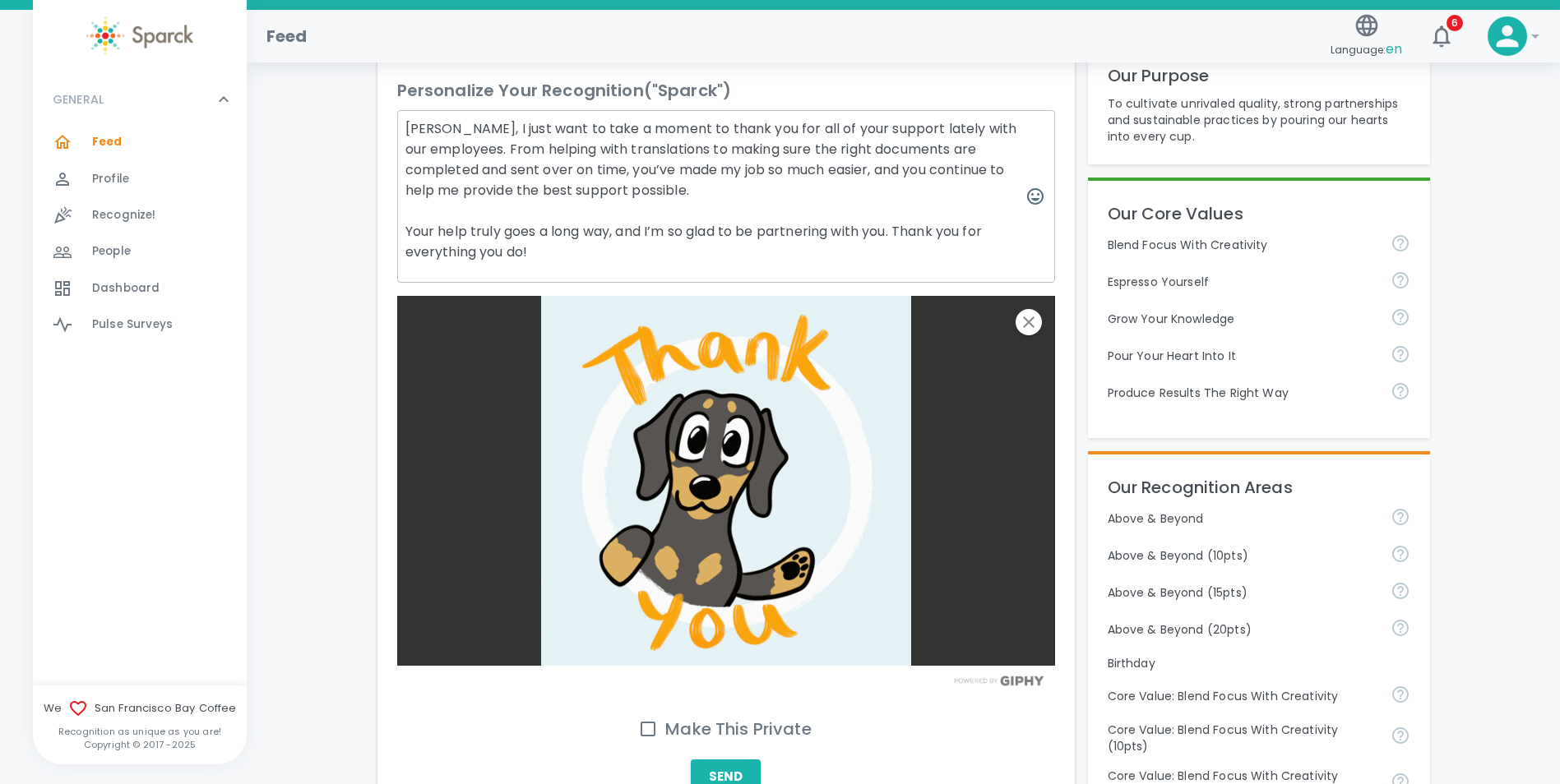
scroll to position [576, 0]
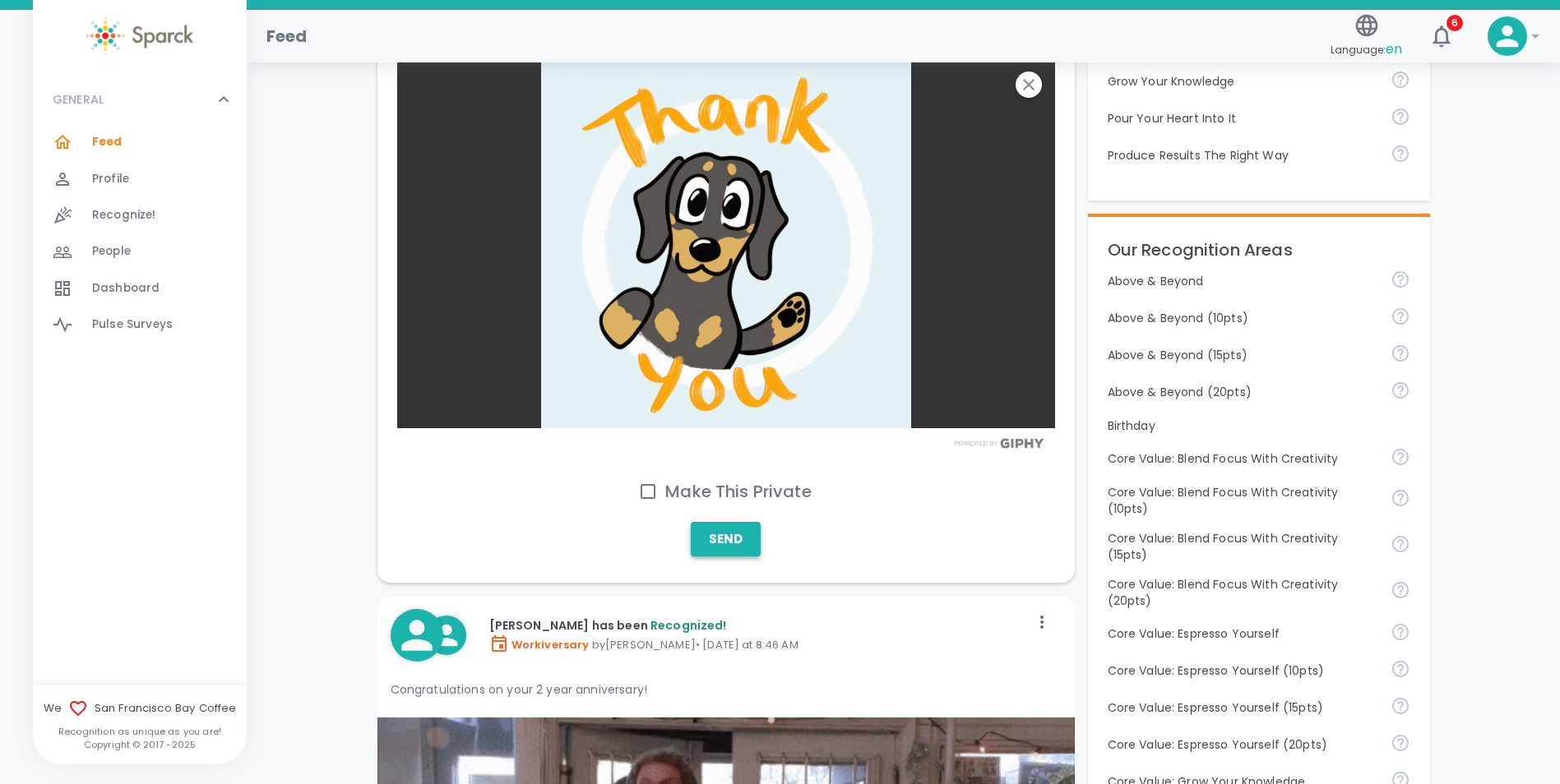
click at [711, 532] on button "Send" at bounding box center [726, 540] width 70 height 35
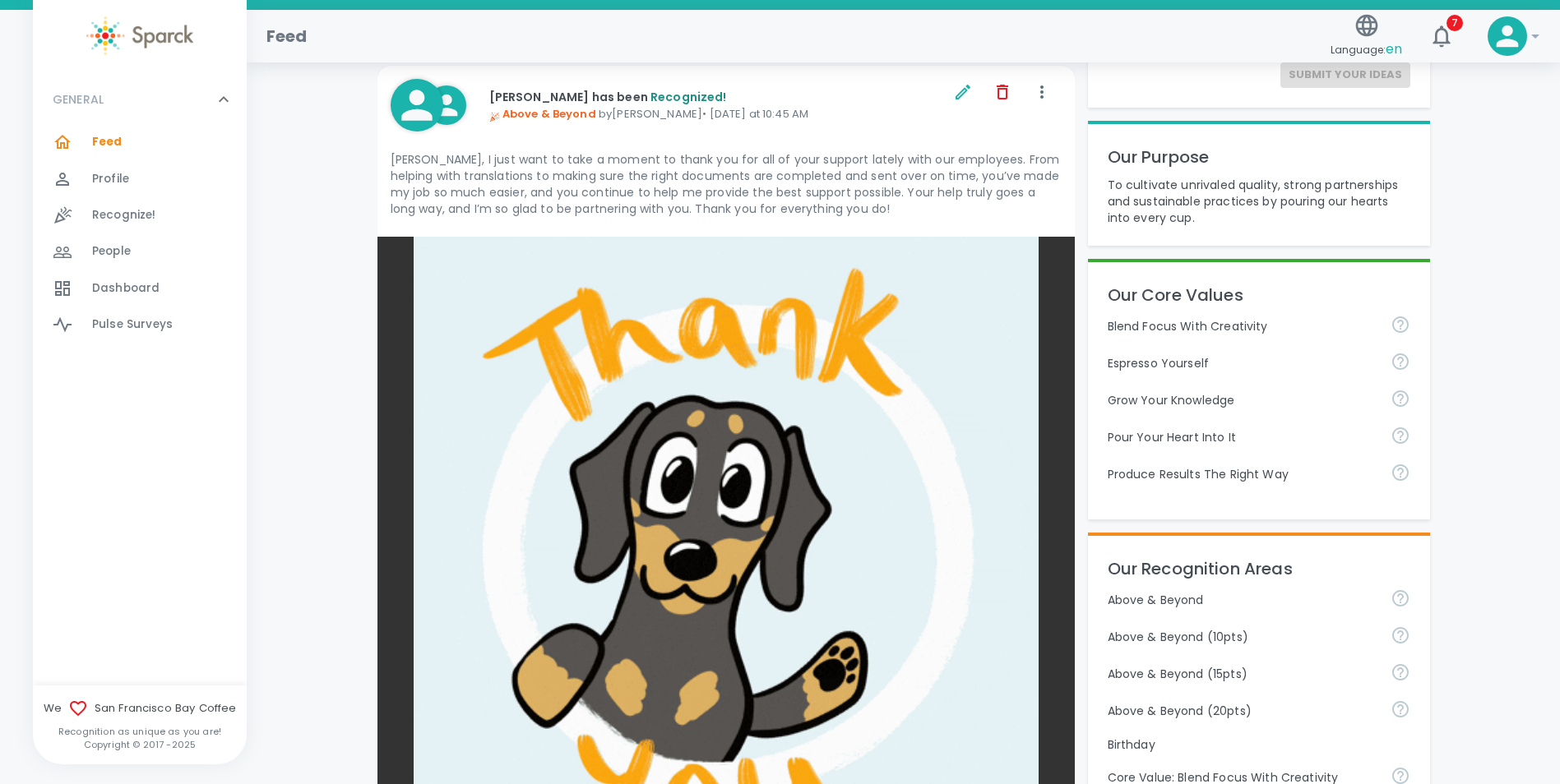
scroll to position [164, 0]
